Goal: Transaction & Acquisition: Purchase product/service

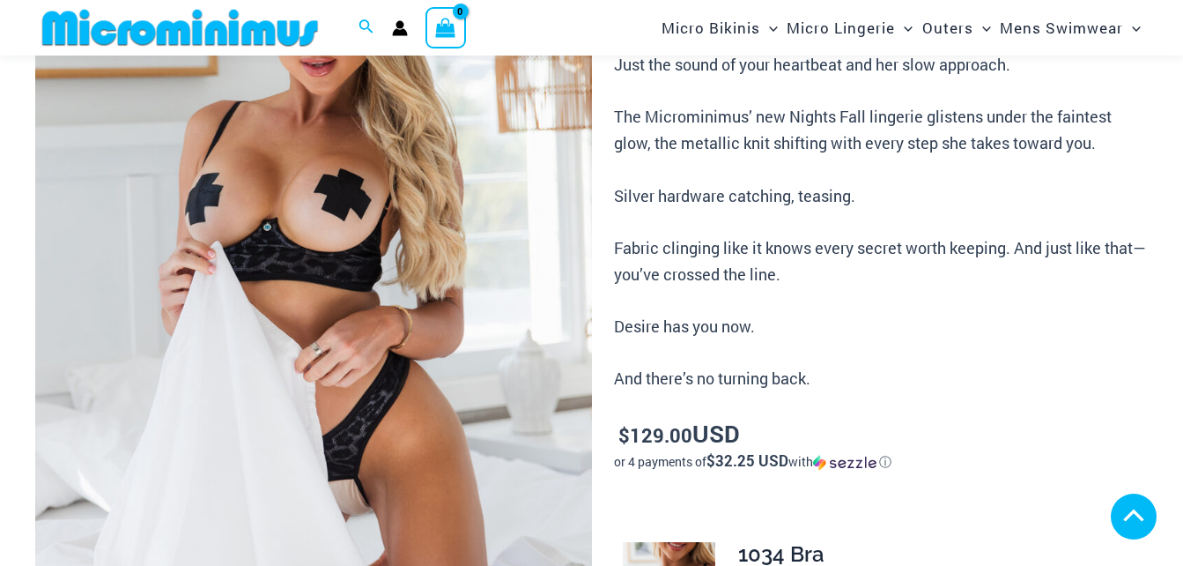
scroll to position [317, 0]
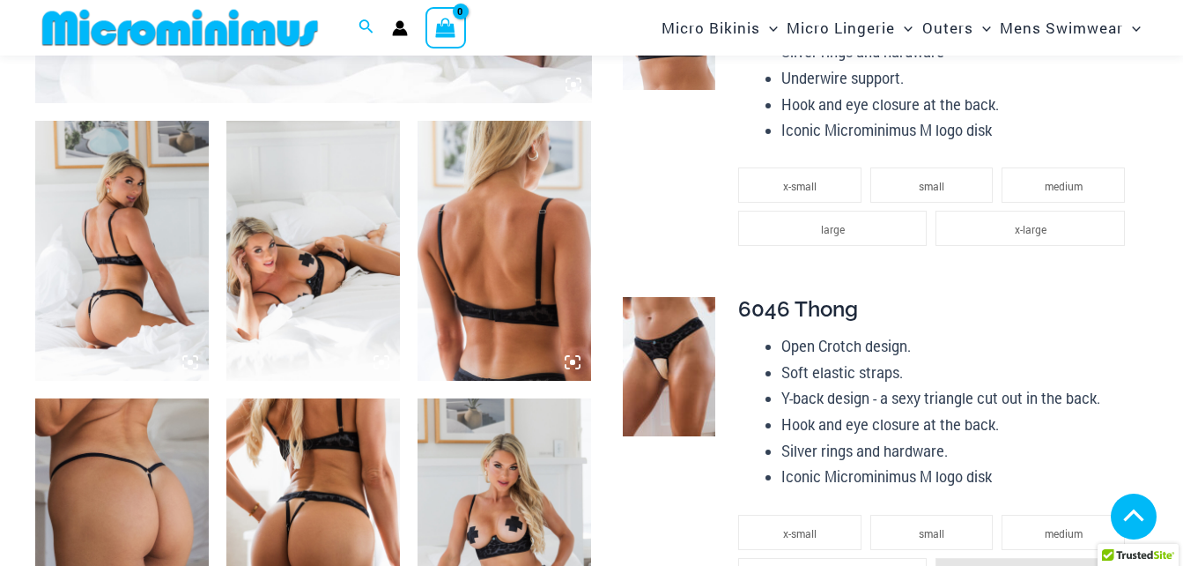
scroll to position [951, 0]
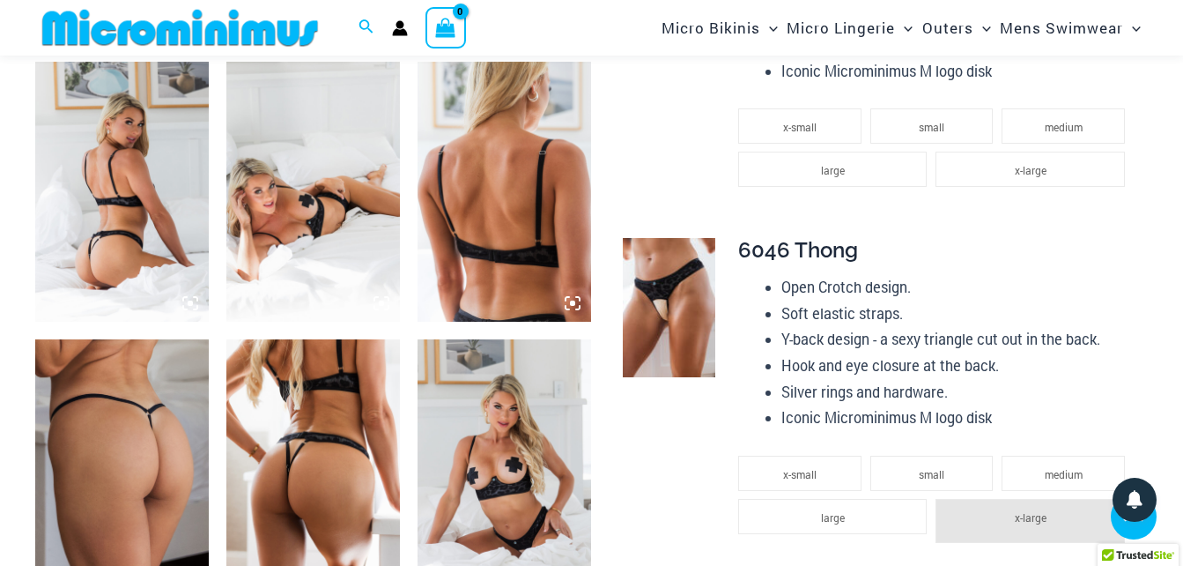
click at [346, 331] on div at bounding box center [313, 321] width 557 height 2225
click at [443, 462] on img at bounding box center [505, 469] width 174 height 261
click at [521, 441] on img at bounding box center [505, 469] width 174 height 261
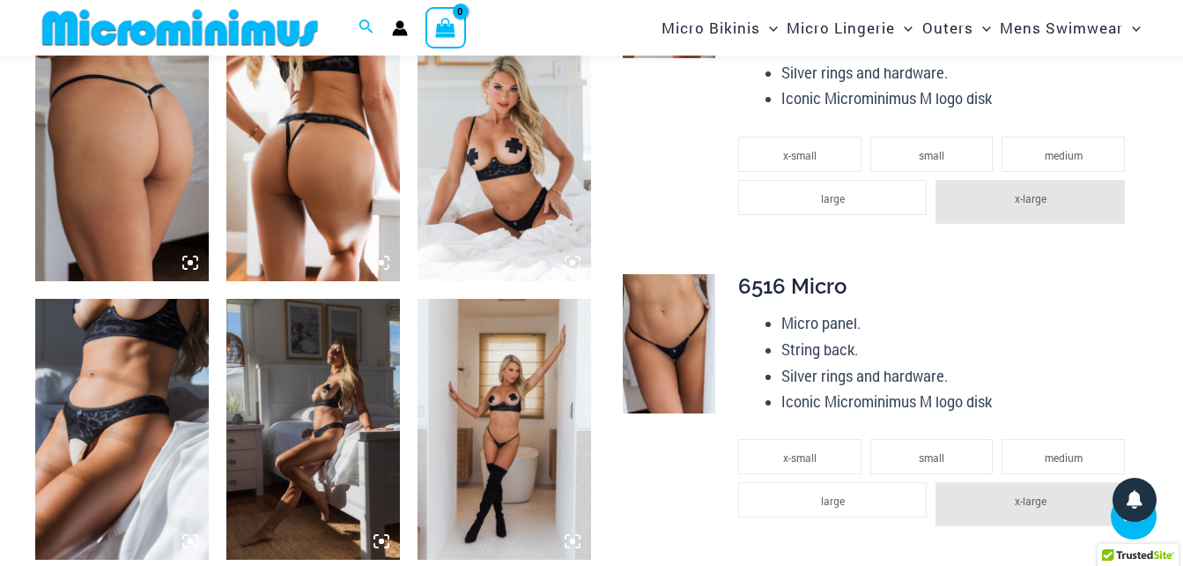
scroll to position [1268, 0]
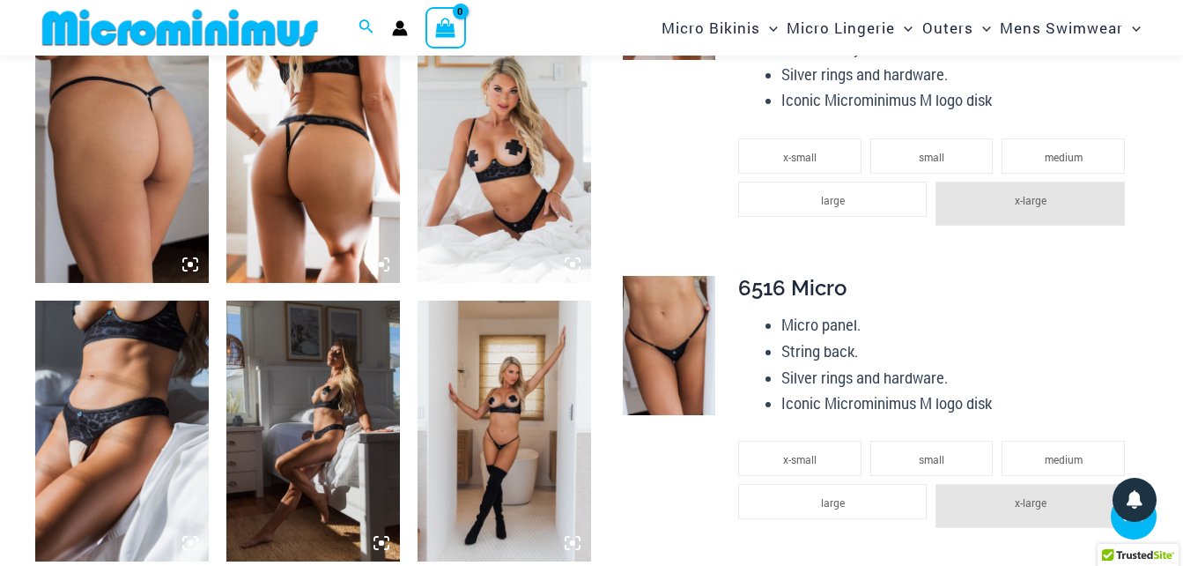
click at [482, 168] on img at bounding box center [505, 152] width 174 height 261
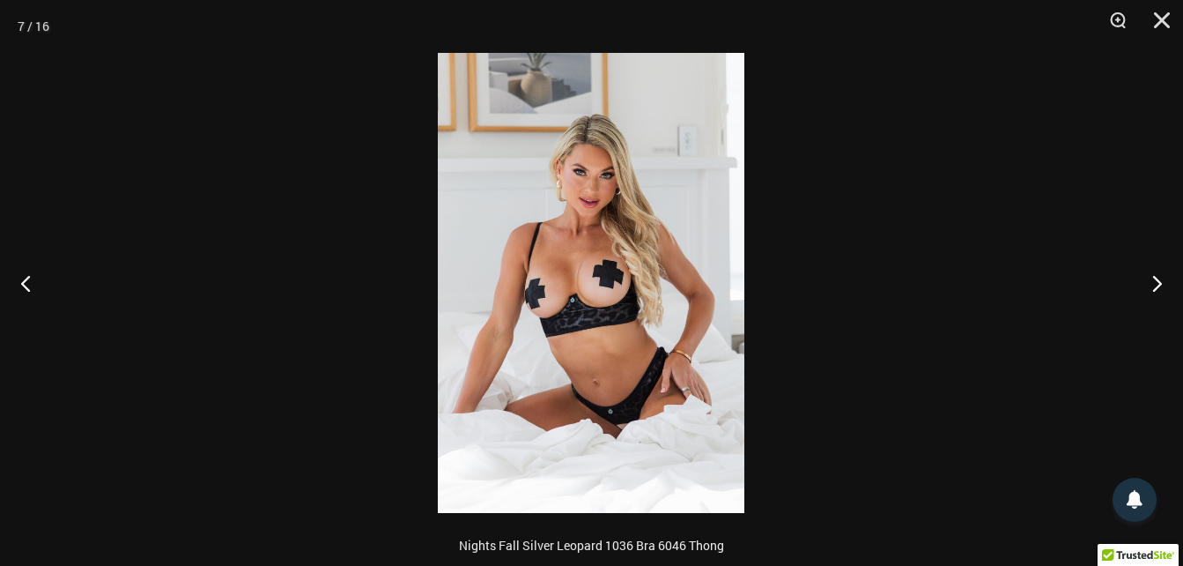
click at [583, 285] on img at bounding box center [591, 283] width 307 height 460
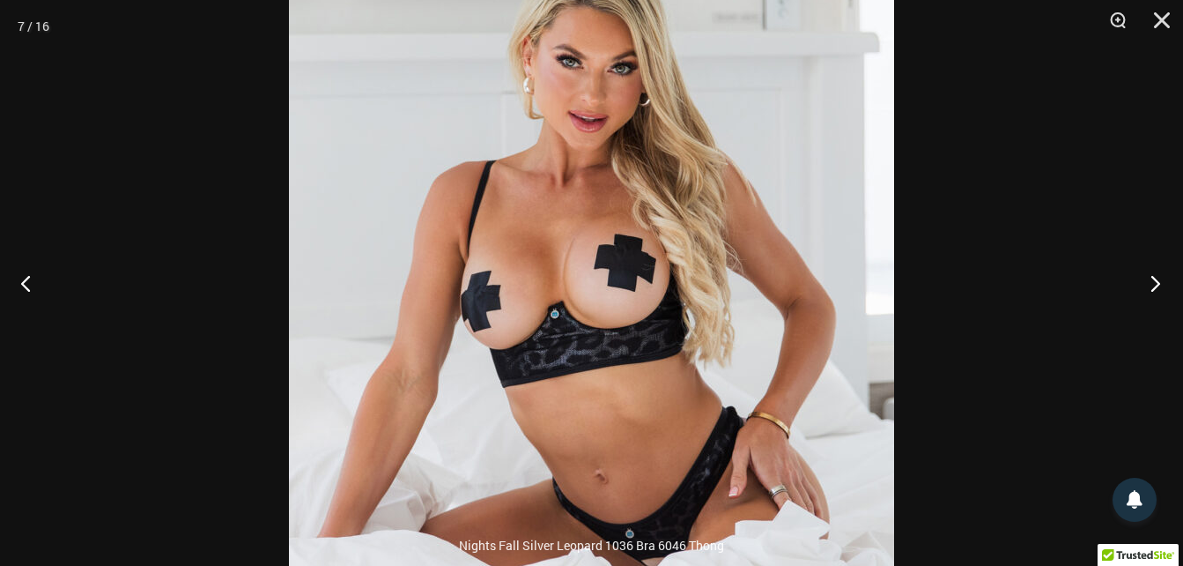
click at [1159, 292] on button "Next" at bounding box center [1150, 283] width 66 height 88
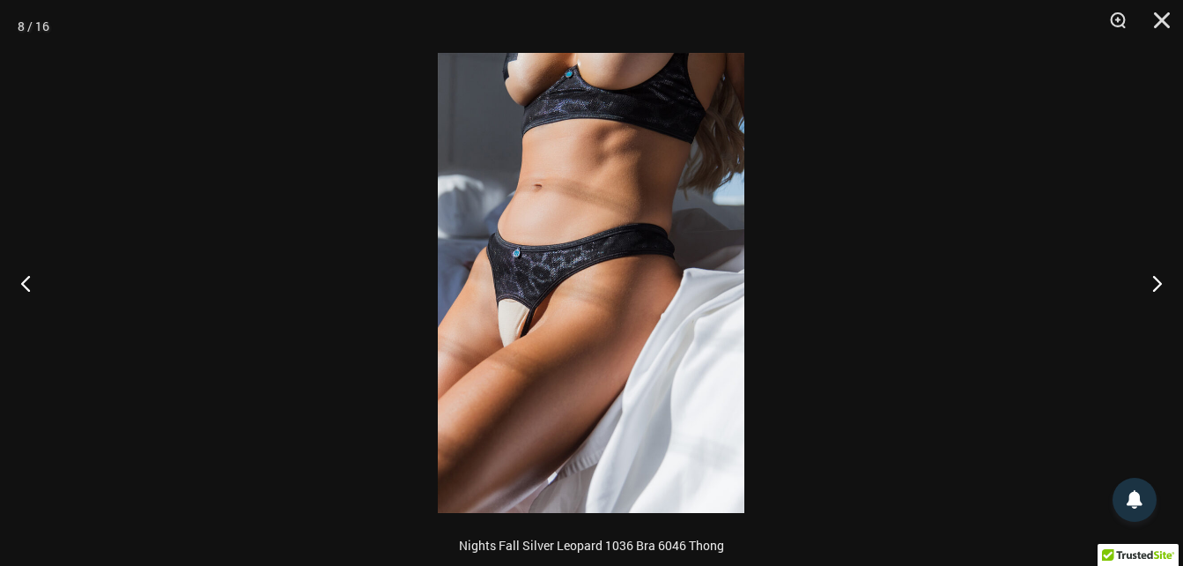
click at [575, 76] on img at bounding box center [591, 283] width 307 height 460
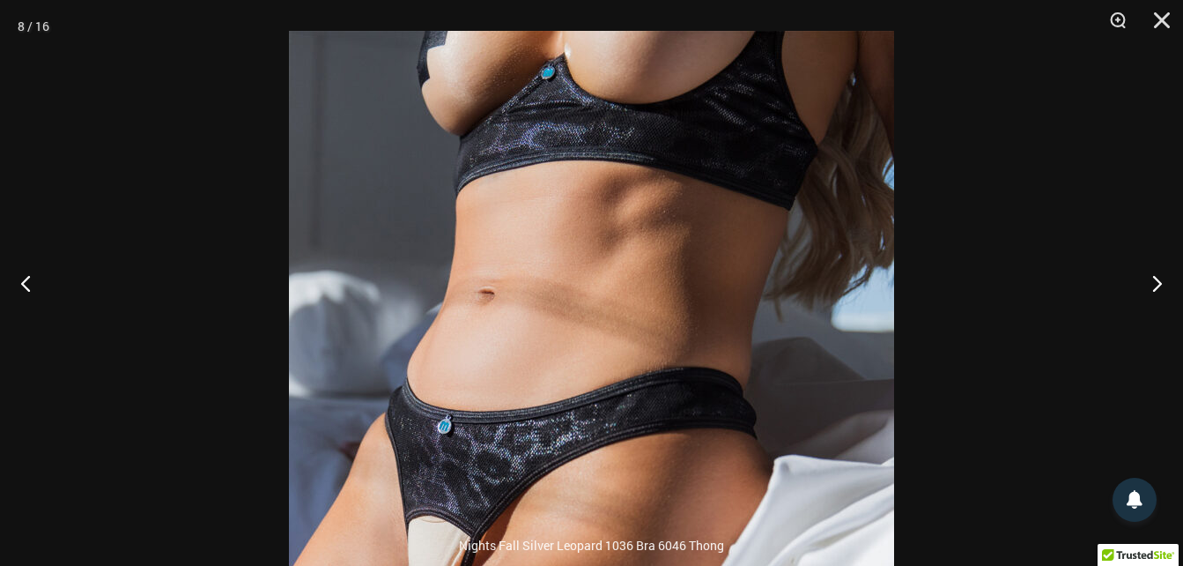
click at [607, 390] on img at bounding box center [591, 484] width 605 height 907
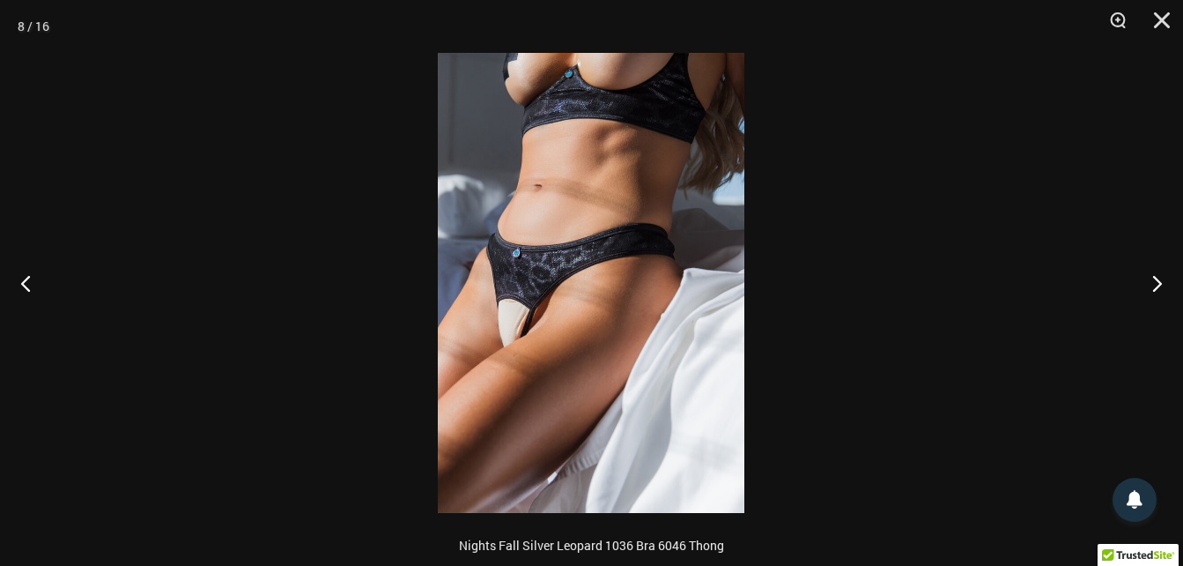
click at [515, 468] on img at bounding box center [591, 283] width 307 height 460
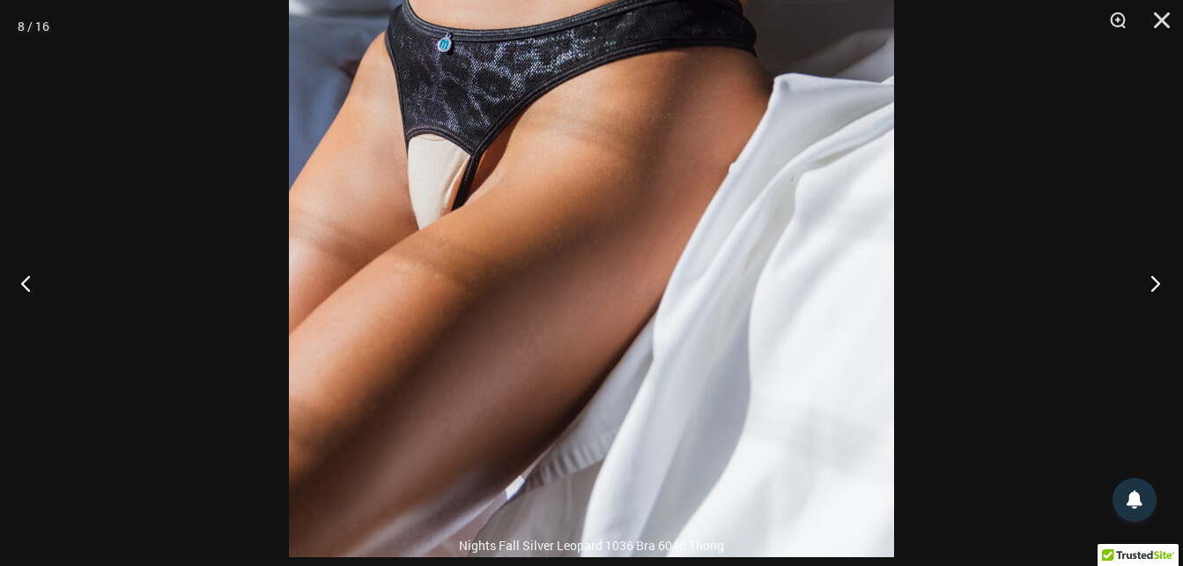
click at [1158, 277] on button "Next" at bounding box center [1150, 283] width 66 height 88
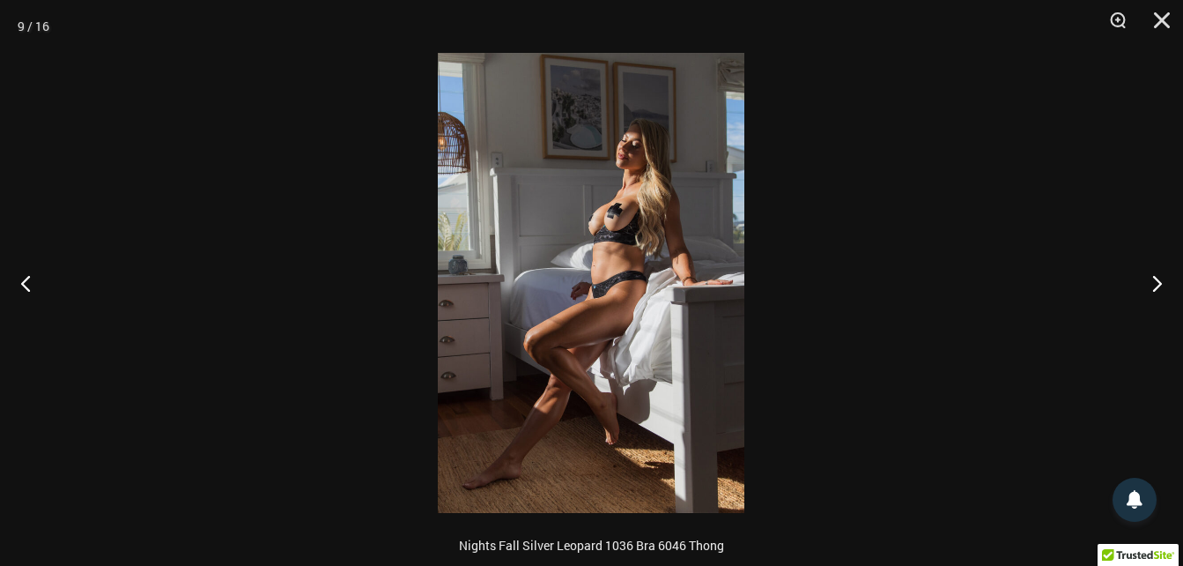
click at [577, 212] on img at bounding box center [591, 283] width 307 height 460
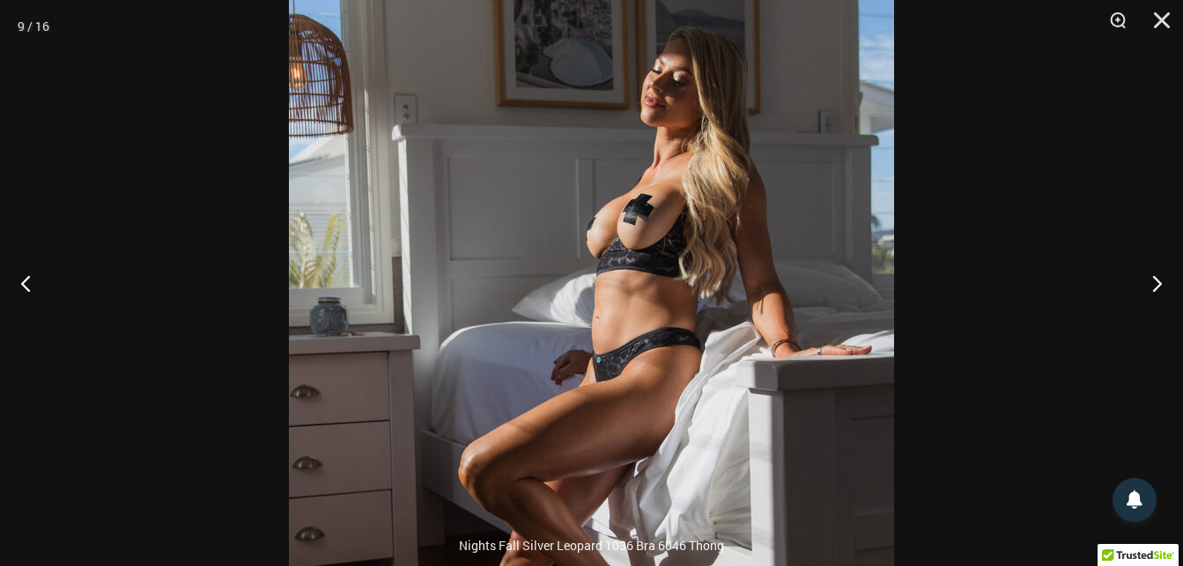
click at [994, 336] on div at bounding box center [591, 283] width 1183 height 566
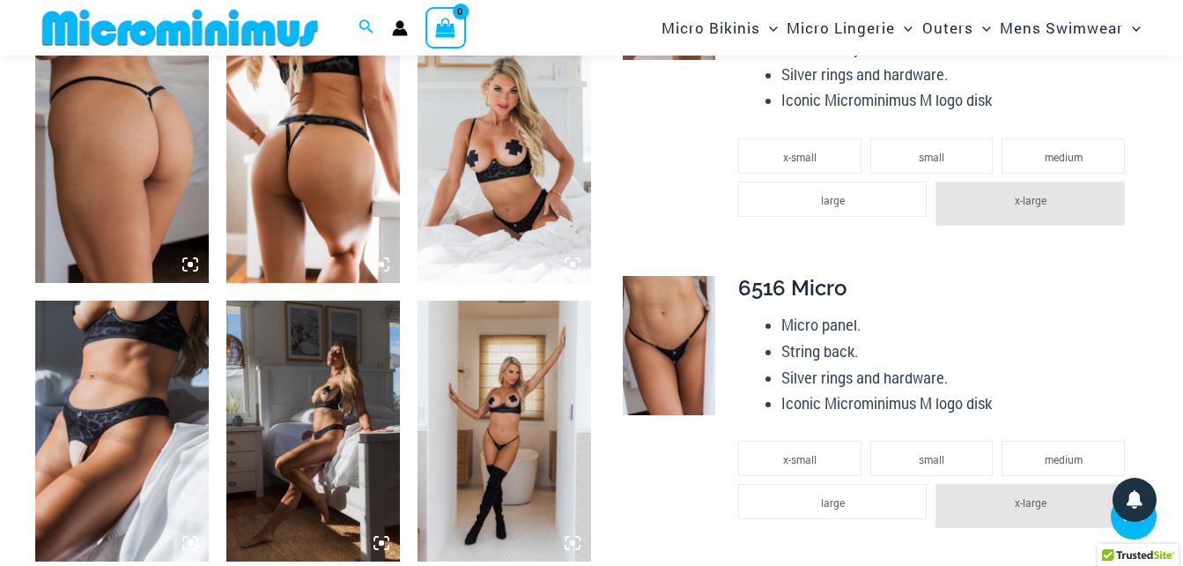
click at [536, 366] on img at bounding box center [505, 430] width 174 height 261
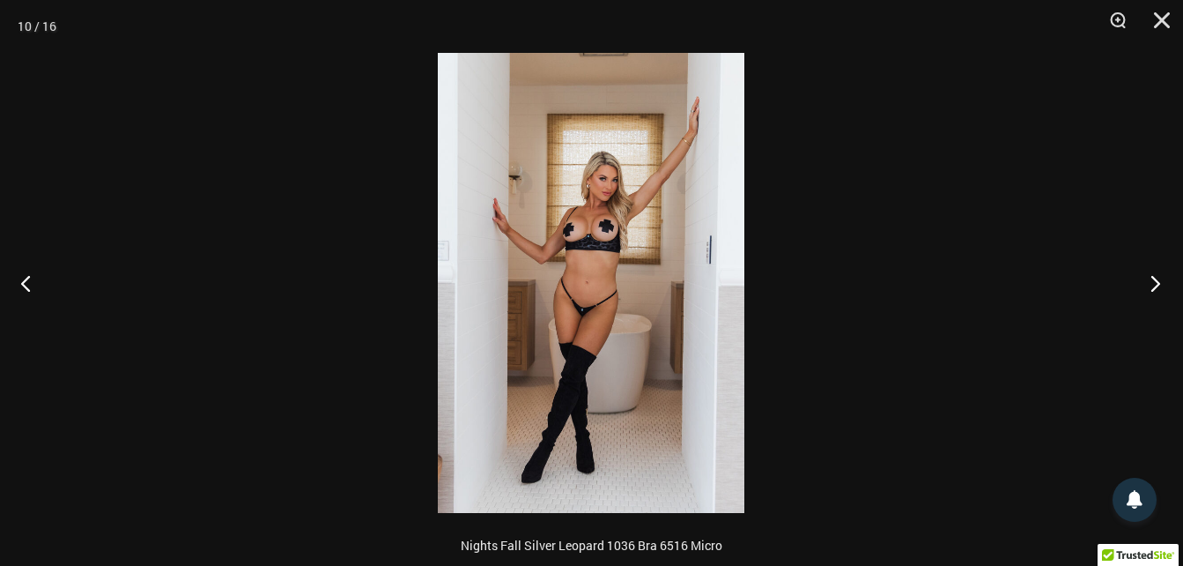
click at [1162, 285] on button "Next" at bounding box center [1150, 283] width 66 height 88
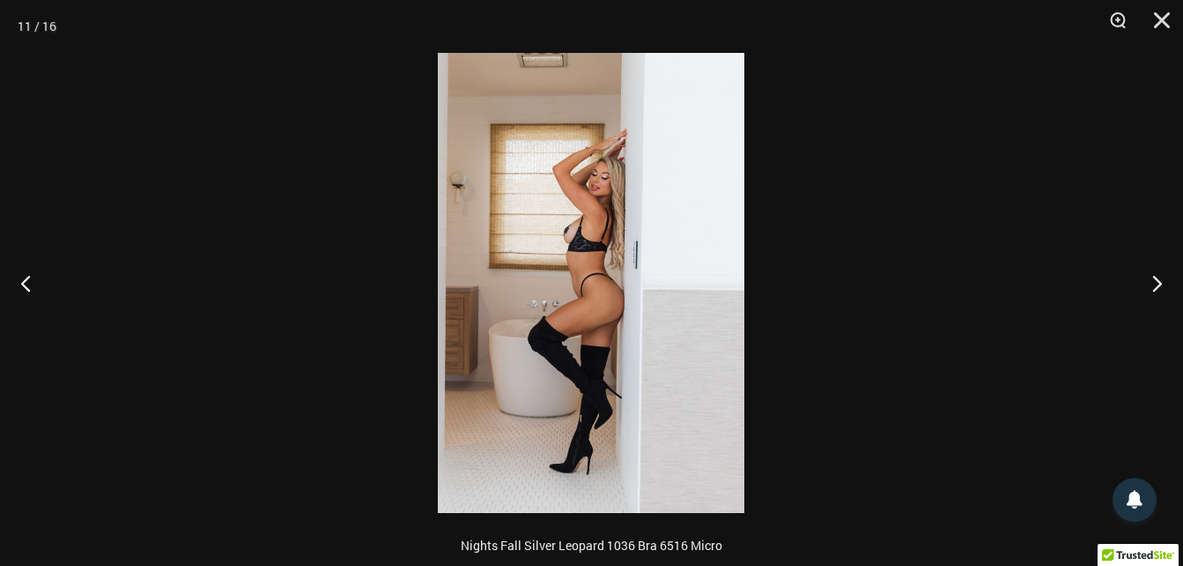
click at [618, 238] on img at bounding box center [591, 283] width 307 height 460
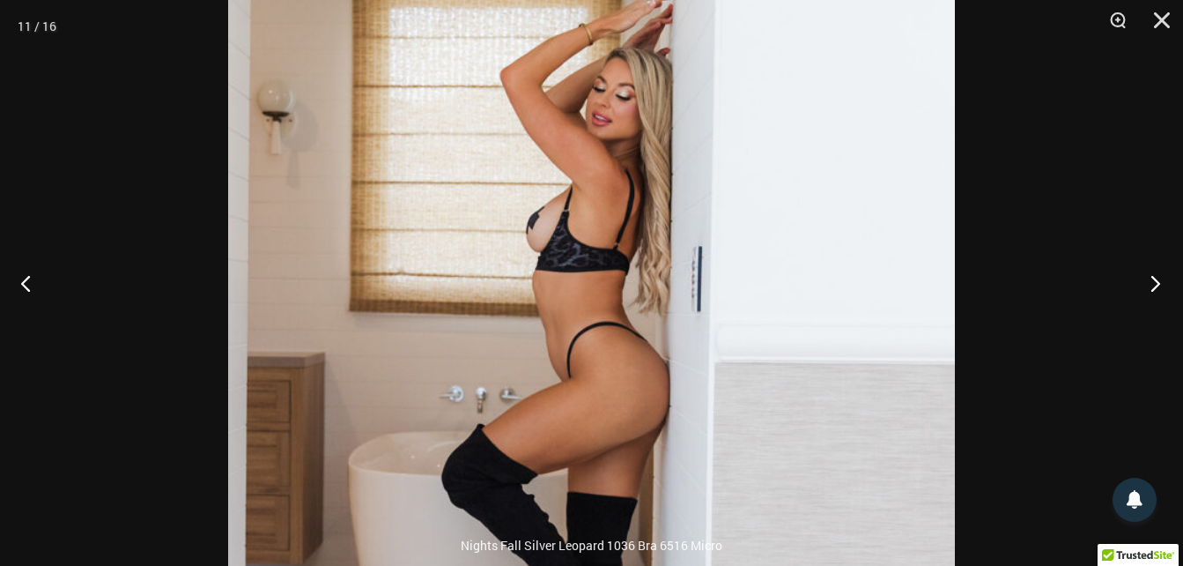
click at [1152, 282] on button "Next" at bounding box center [1150, 283] width 66 height 88
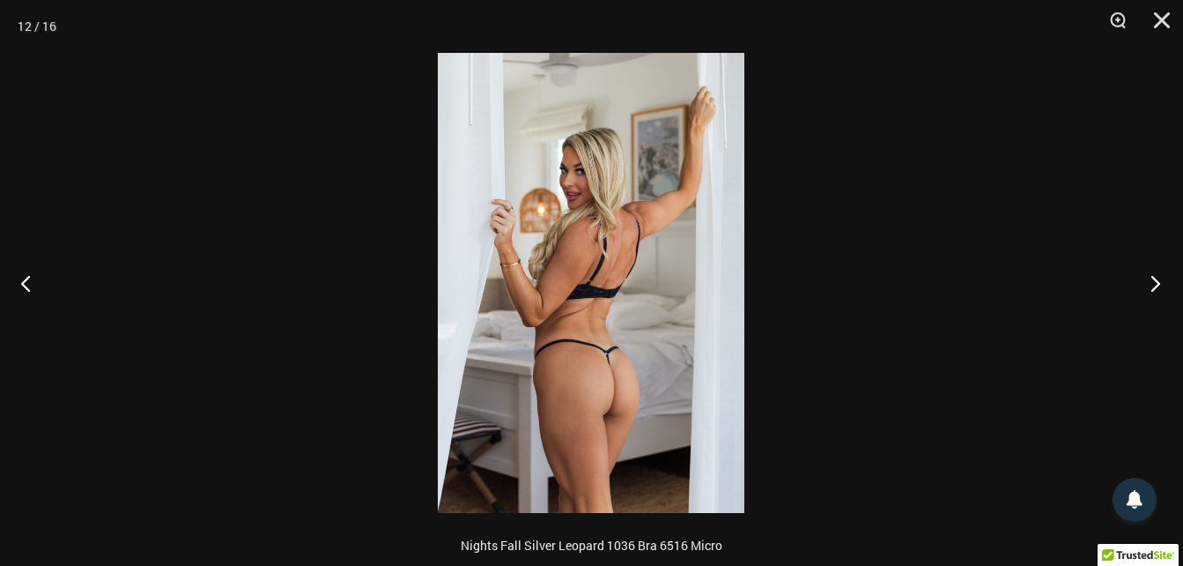
click at [1152, 282] on button "Next" at bounding box center [1150, 283] width 66 height 88
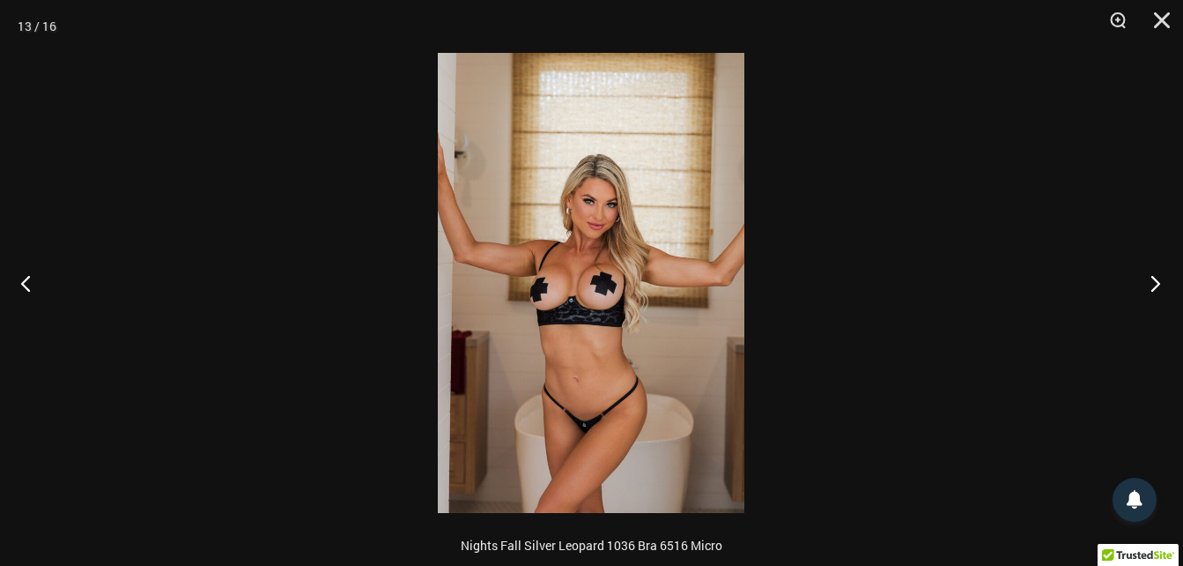
click at [1152, 282] on button "Next" at bounding box center [1150, 283] width 66 height 88
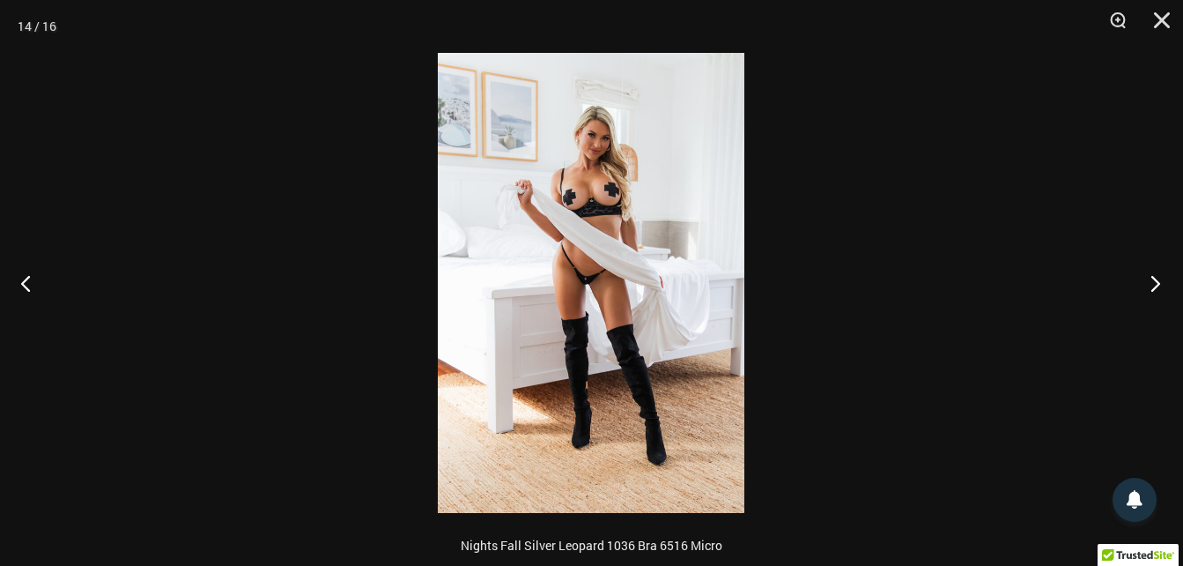
click at [1152, 282] on button "Next" at bounding box center [1150, 283] width 66 height 88
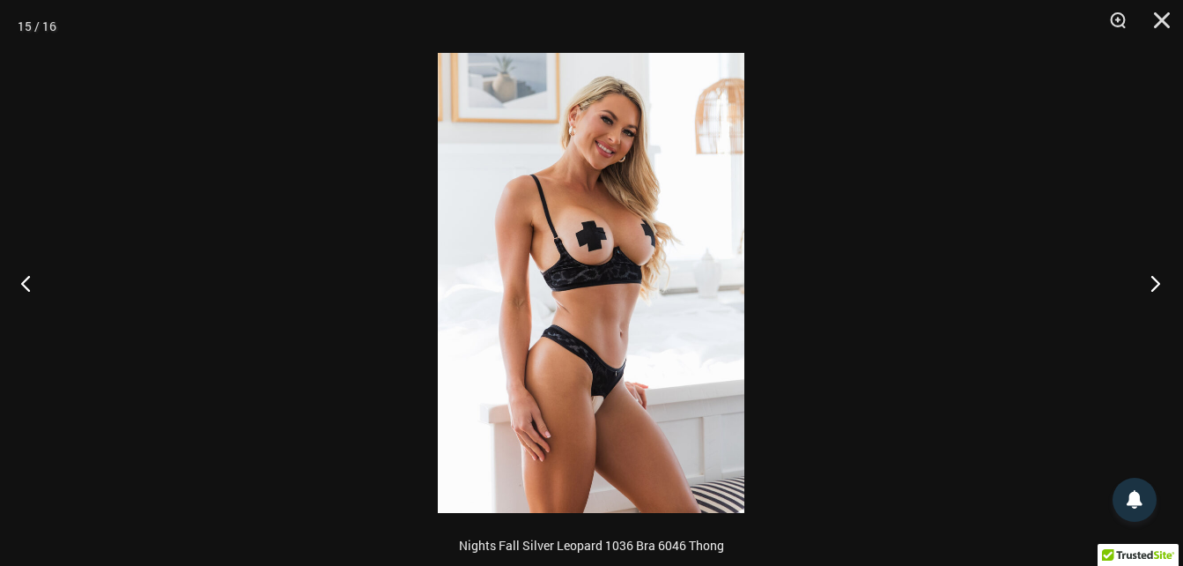
click at [1152, 282] on button "Next" at bounding box center [1150, 283] width 66 height 88
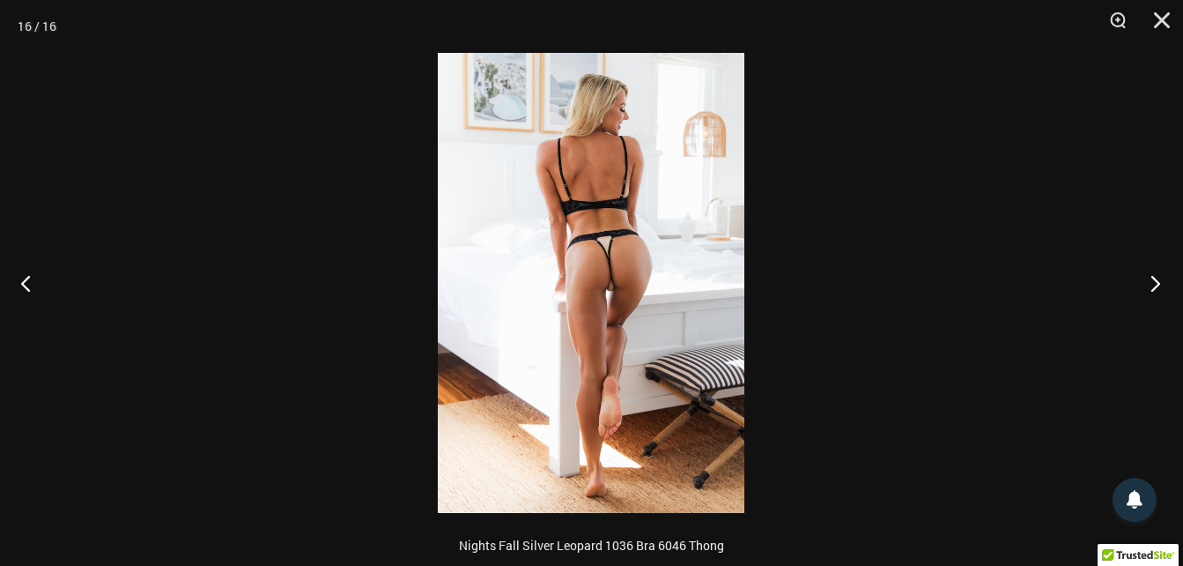
click at [1152, 282] on button "Next" at bounding box center [1150, 283] width 66 height 88
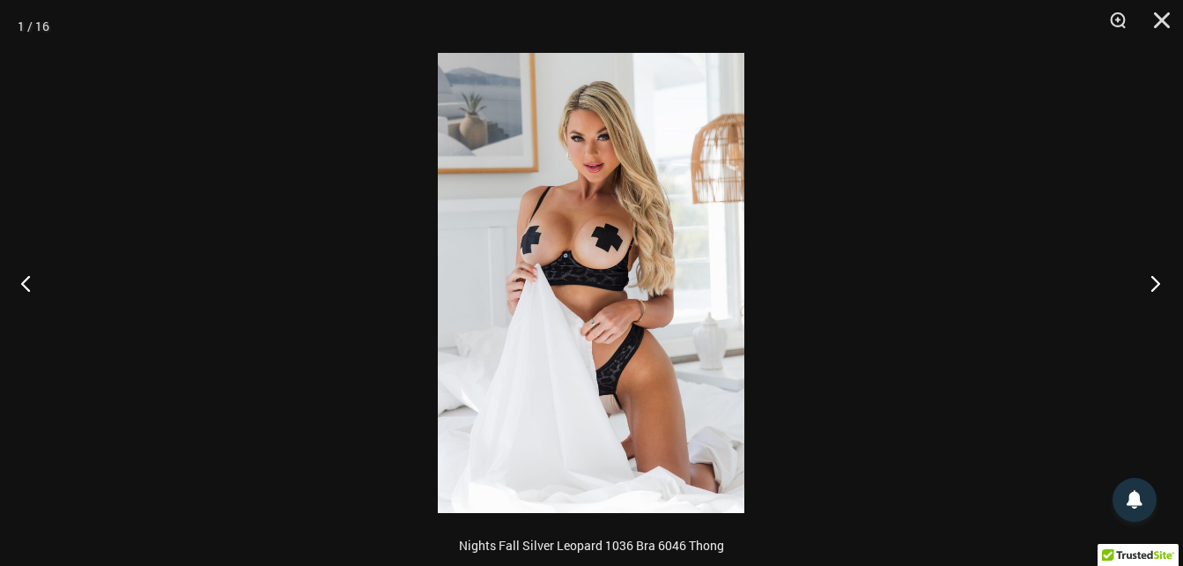
click at [1152, 282] on button "Next" at bounding box center [1150, 283] width 66 height 88
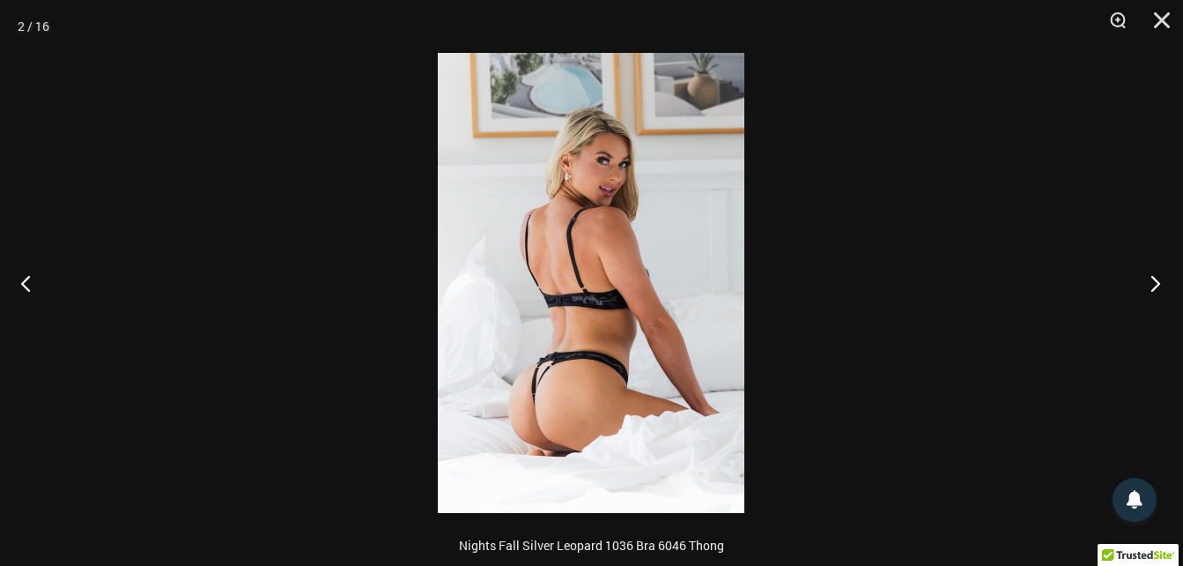
click at [1152, 282] on button "Next" at bounding box center [1150, 283] width 66 height 88
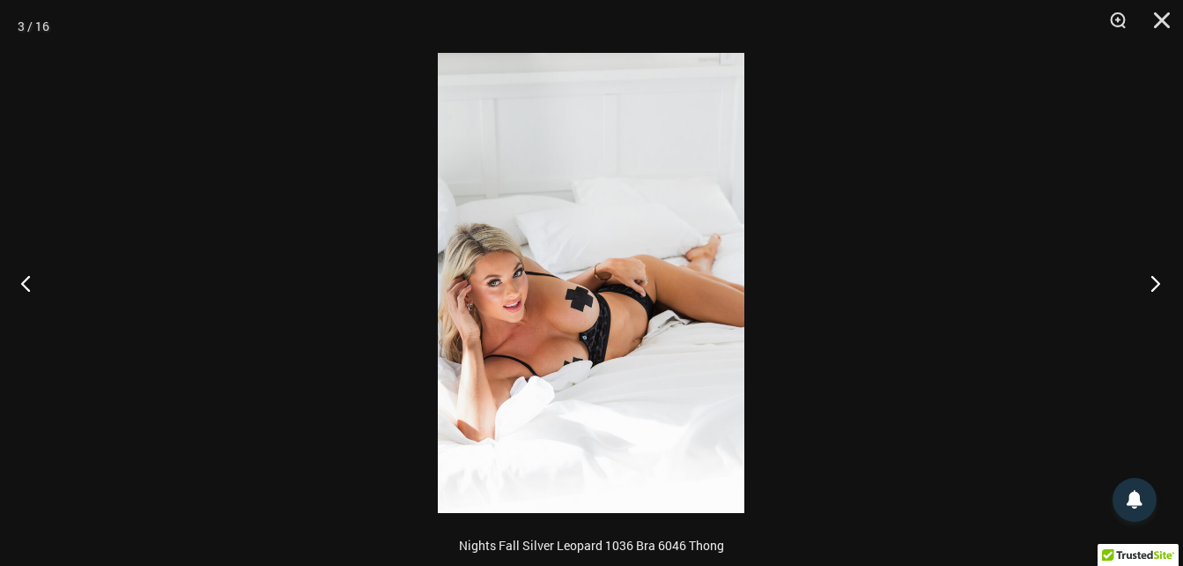
click at [1160, 277] on button "Next" at bounding box center [1150, 283] width 66 height 88
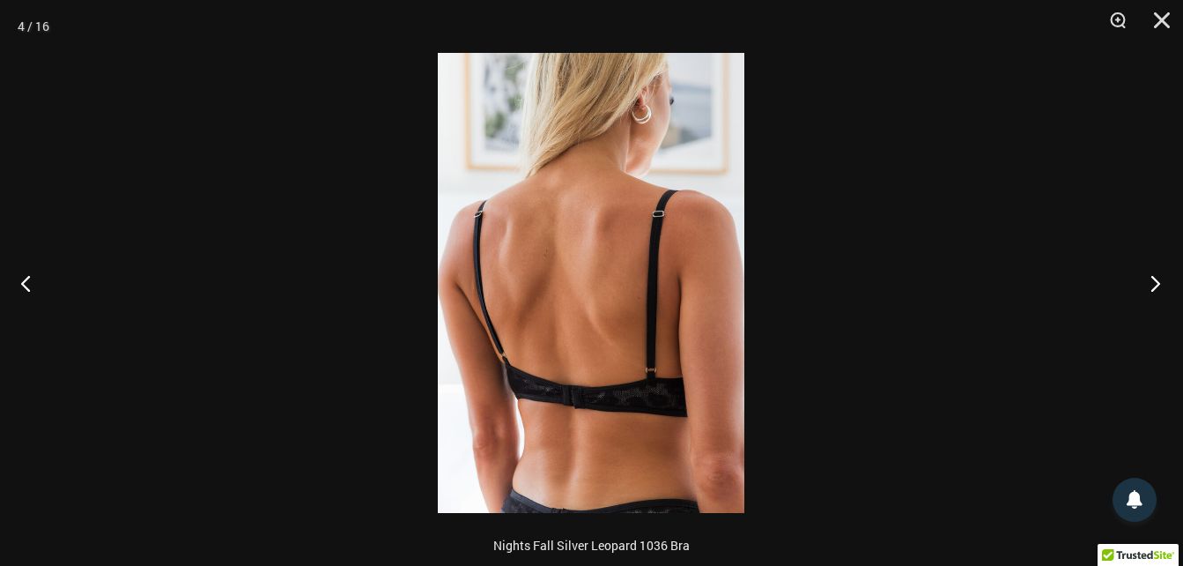
click at [1160, 277] on button "Next" at bounding box center [1150, 283] width 66 height 88
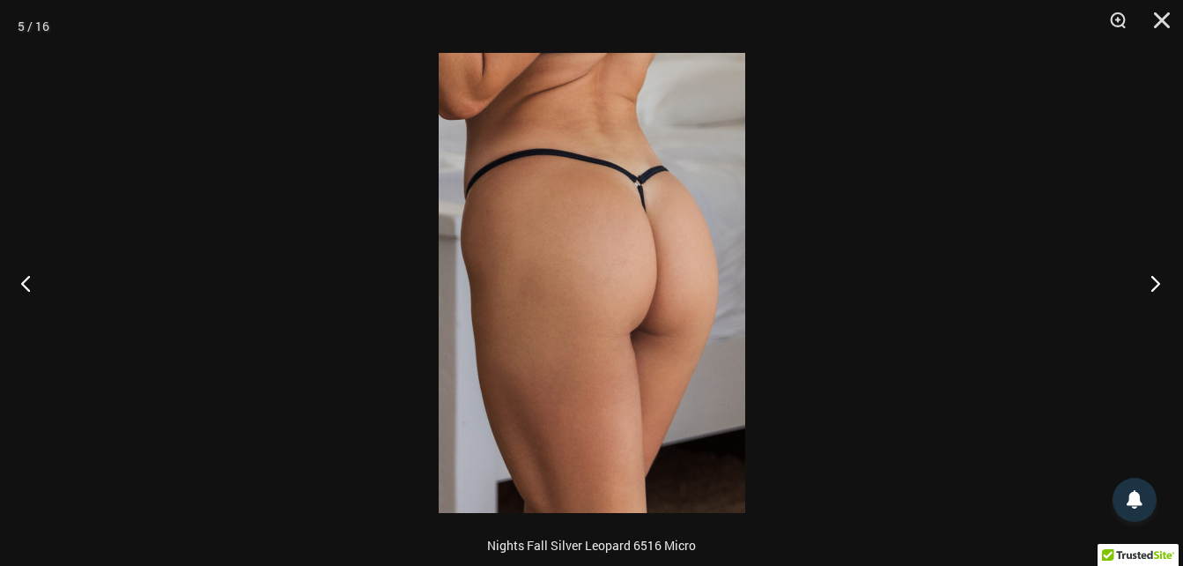
click at [1160, 277] on button "Next" at bounding box center [1150, 283] width 66 height 88
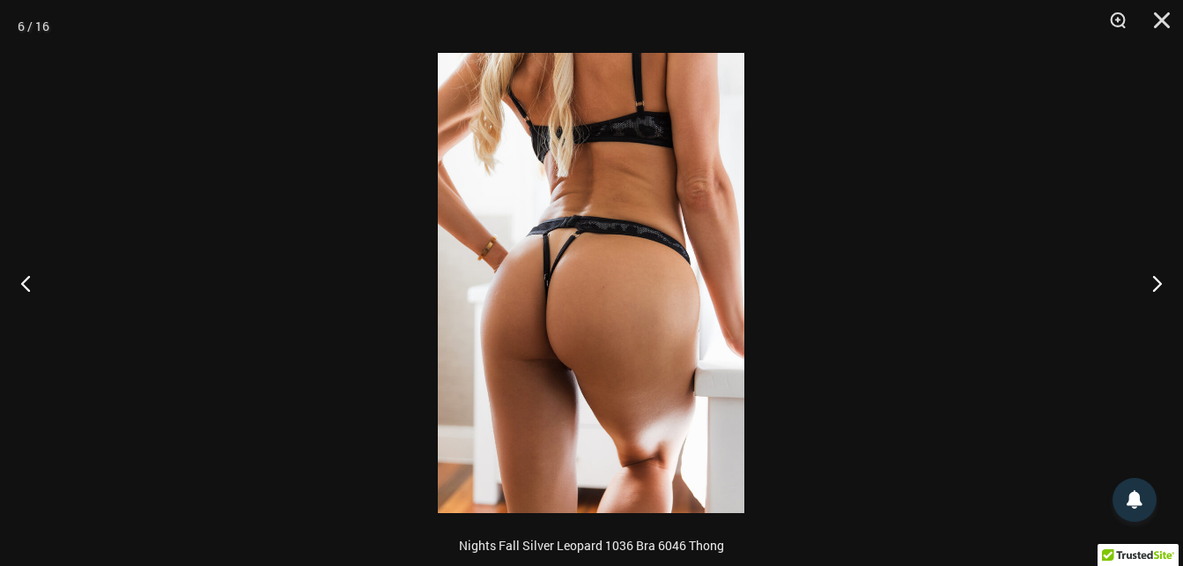
click at [1117, 331] on div at bounding box center [591, 283] width 1183 height 566
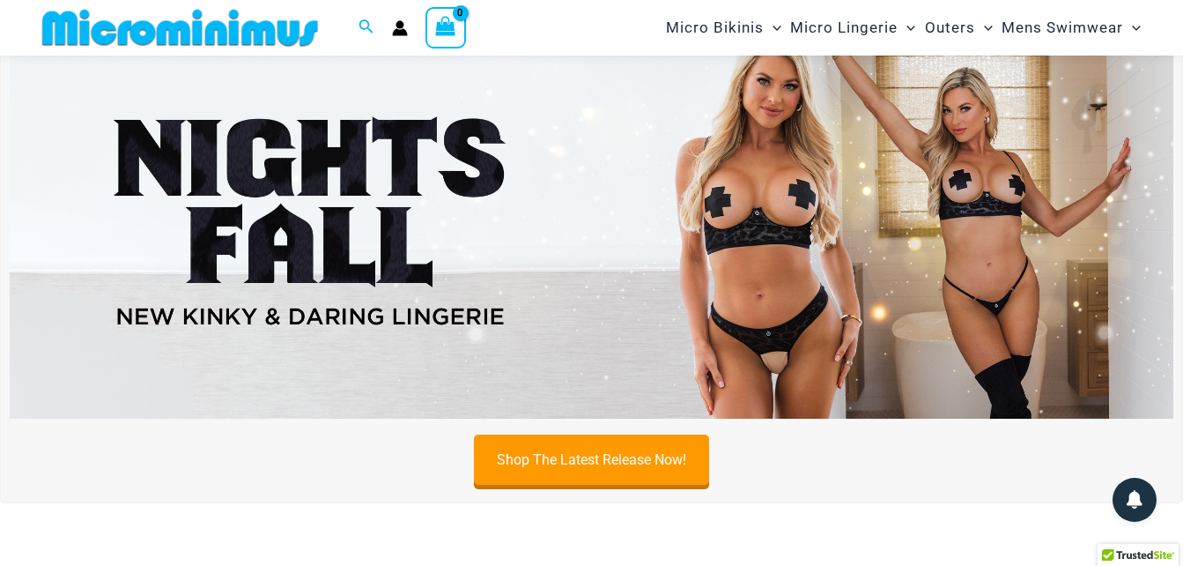
scroll to position [70, 0]
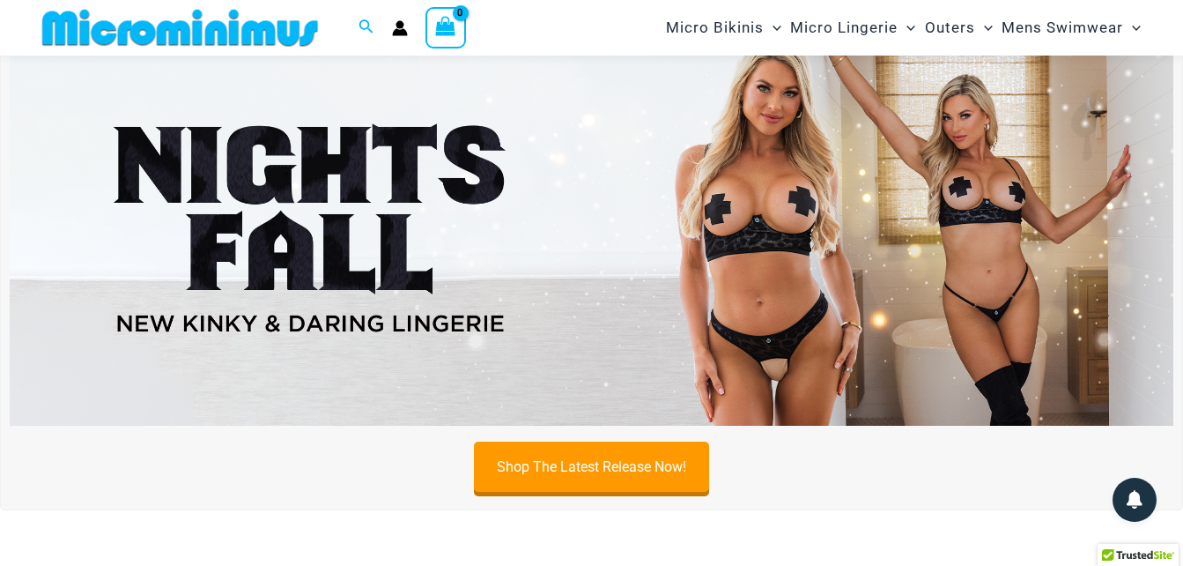
click at [751, 280] on img at bounding box center [592, 228] width 1164 height 396
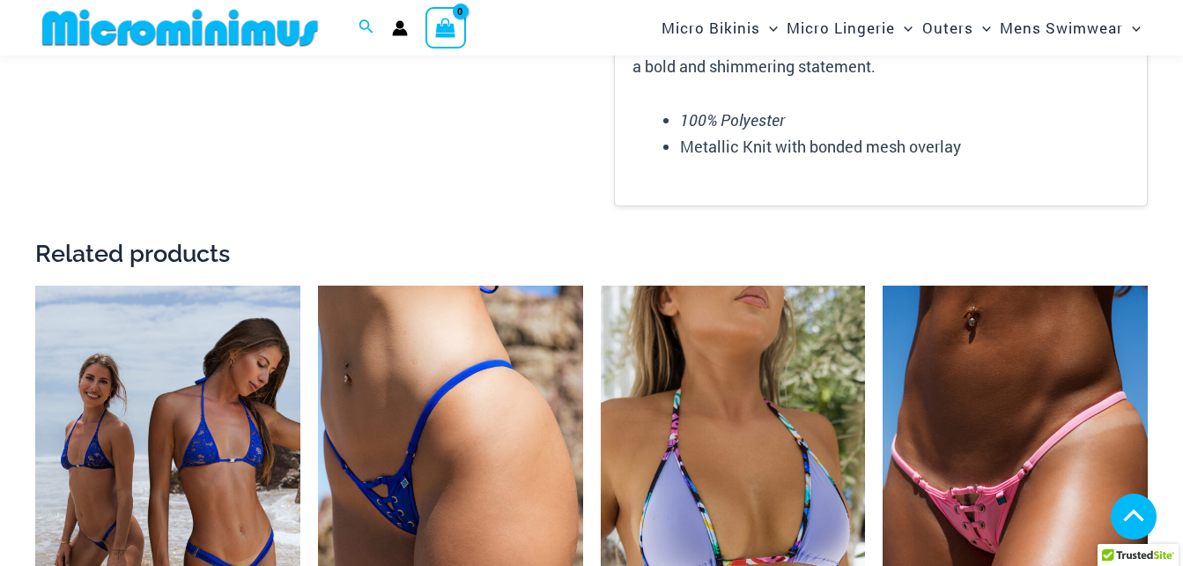
scroll to position [2713, 0]
